Goal: Navigation & Orientation: Find specific page/section

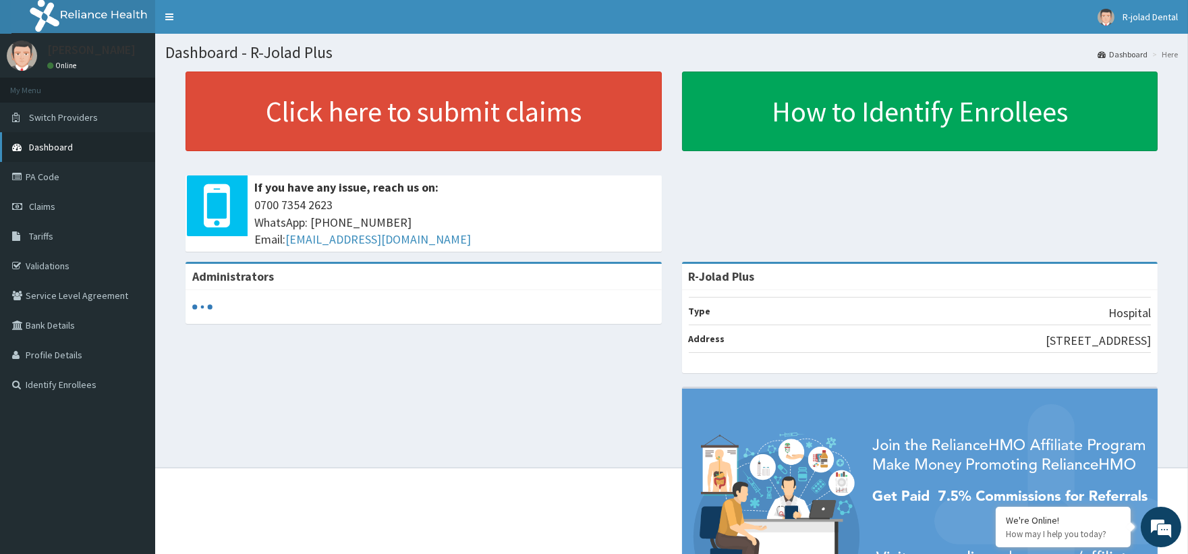
click at [51, 142] on span "Dashboard" at bounding box center [51, 147] width 44 height 12
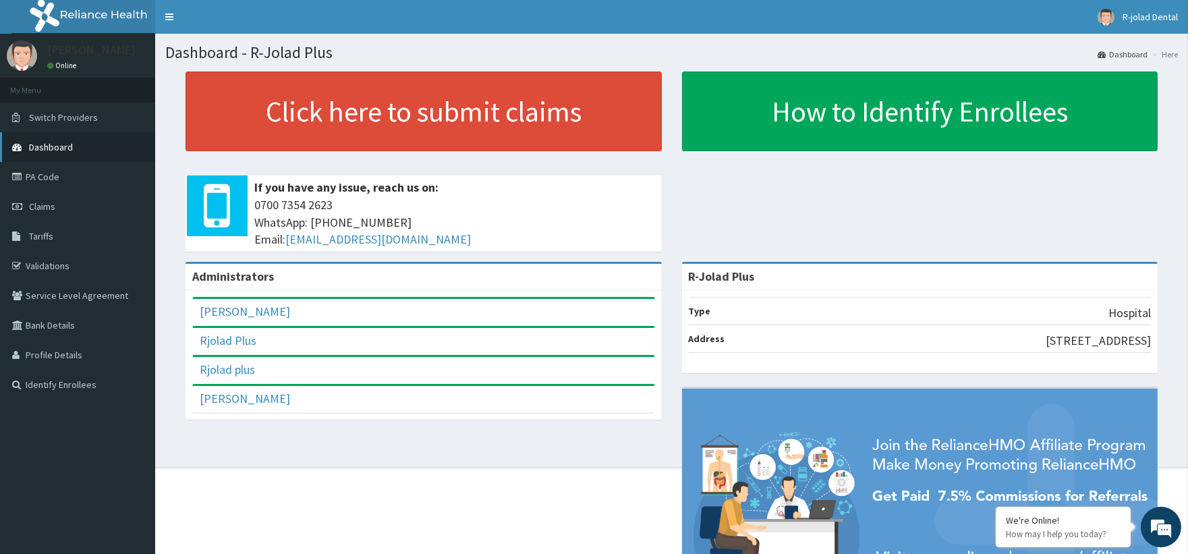
click at [71, 146] on link "Dashboard" at bounding box center [77, 147] width 155 height 30
click at [50, 174] on link "PA Code" at bounding box center [77, 177] width 155 height 30
